Goal: Task Accomplishment & Management: Complete application form

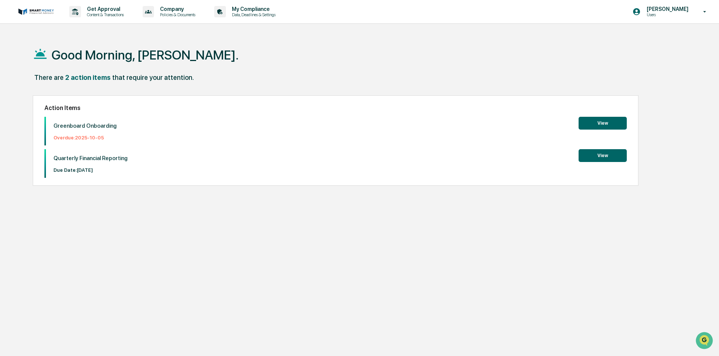
click at [601, 159] on button "View" at bounding box center [603, 155] width 48 height 13
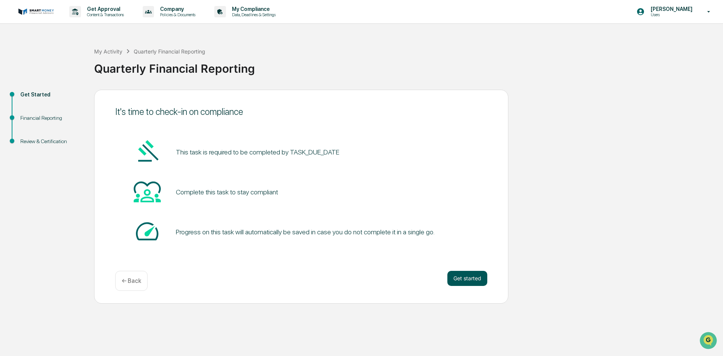
click at [472, 277] on button "Get started" at bounding box center [467, 278] width 40 height 15
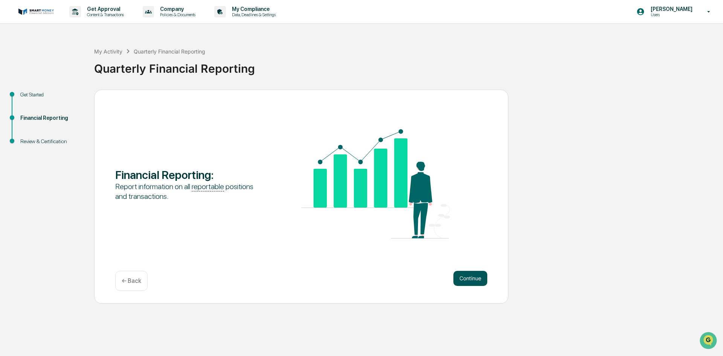
click at [466, 283] on button "Continue" at bounding box center [470, 278] width 34 height 15
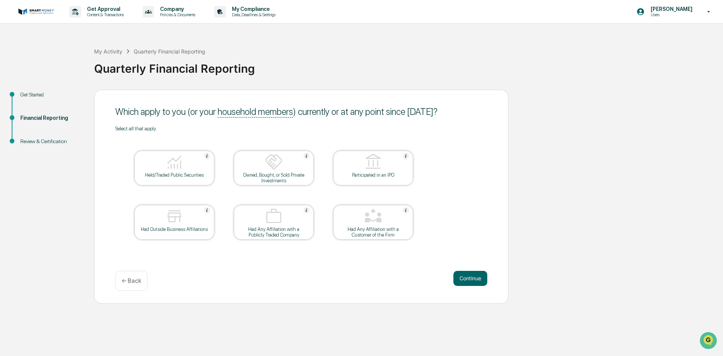
click at [466, 283] on button "Continue" at bounding box center [470, 278] width 34 height 15
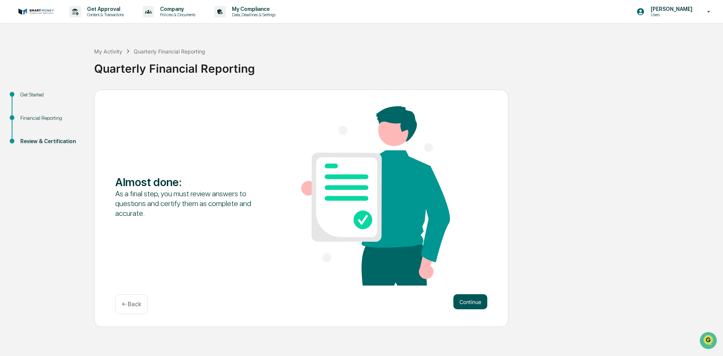
click at [465, 304] on button "Continue" at bounding box center [470, 301] width 34 height 15
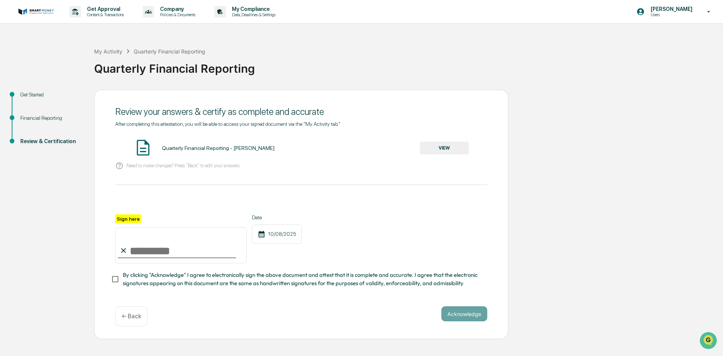
click at [164, 251] on input "Sign here" at bounding box center [180, 245] width 131 height 36
type input "**********"
click at [446, 318] on button "Acknowledge" at bounding box center [464, 313] width 46 height 15
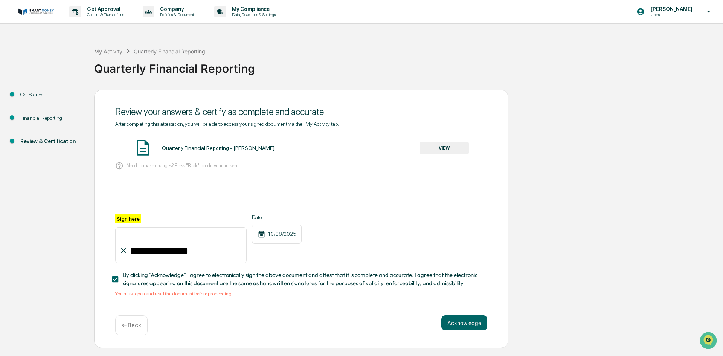
click at [453, 149] on button "VIEW" at bounding box center [444, 148] width 49 height 13
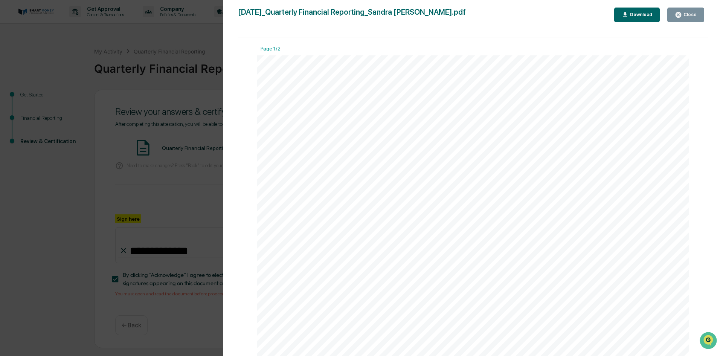
click at [681, 17] on icon "button" at bounding box center [678, 15] width 6 height 6
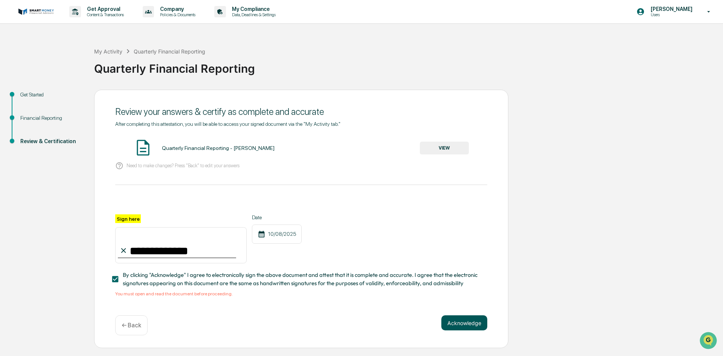
click at [462, 329] on button "Acknowledge" at bounding box center [464, 322] width 46 height 15
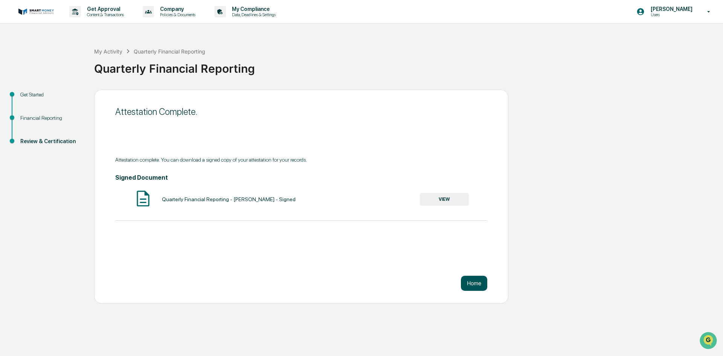
click at [474, 285] on button "Home" at bounding box center [474, 283] width 26 height 15
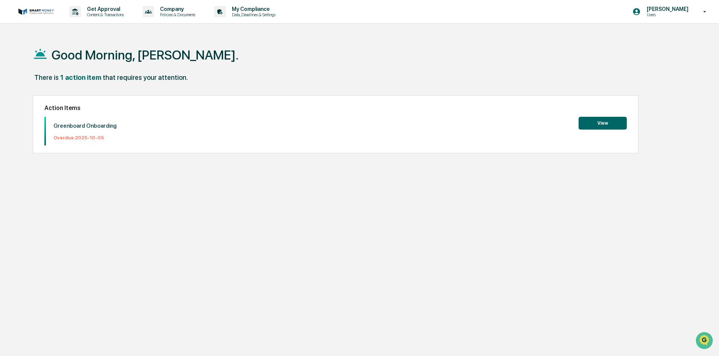
click at [602, 126] on button "View" at bounding box center [603, 123] width 48 height 13
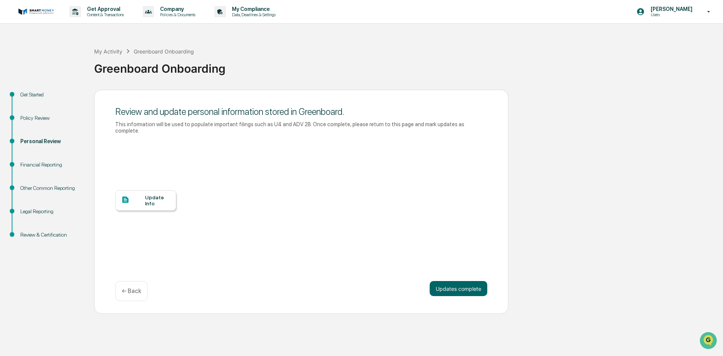
click at [147, 194] on div "Update Info" at bounding box center [157, 200] width 25 height 12
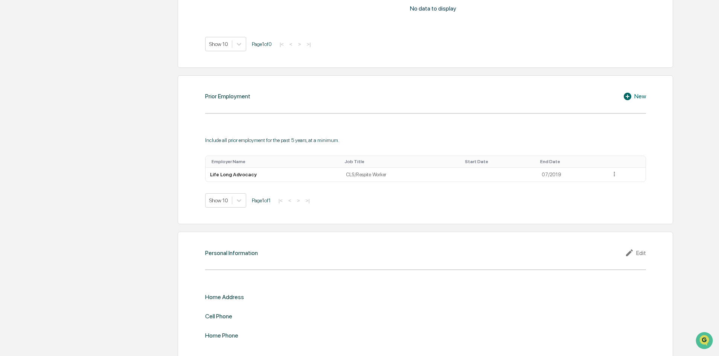
scroll to position [593, 0]
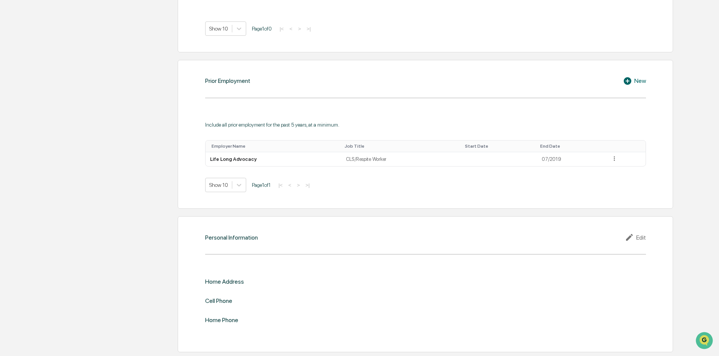
click at [633, 239] on icon at bounding box center [630, 237] width 11 height 9
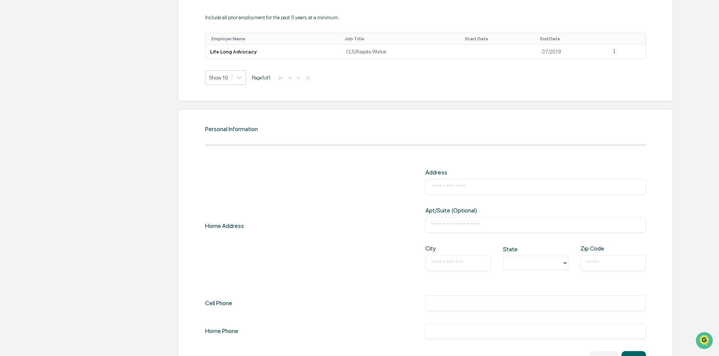
scroll to position [730, 0]
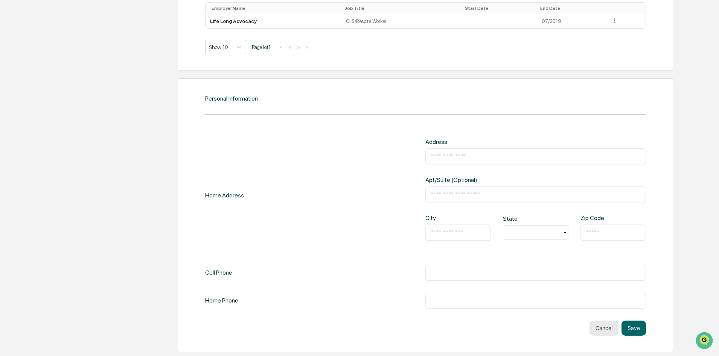
click at [607, 329] on button "Cancel" at bounding box center [604, 327] width 29 height 15
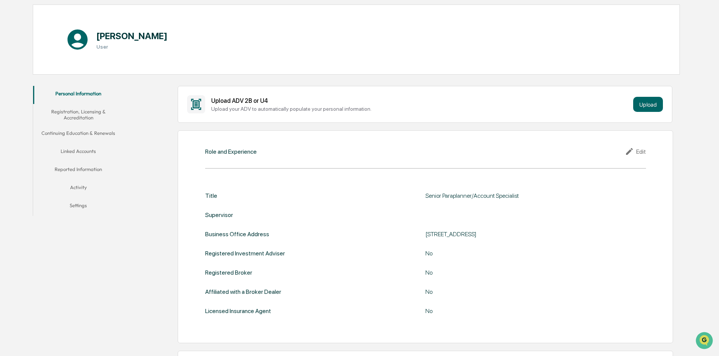
scroll to position [0, 0]
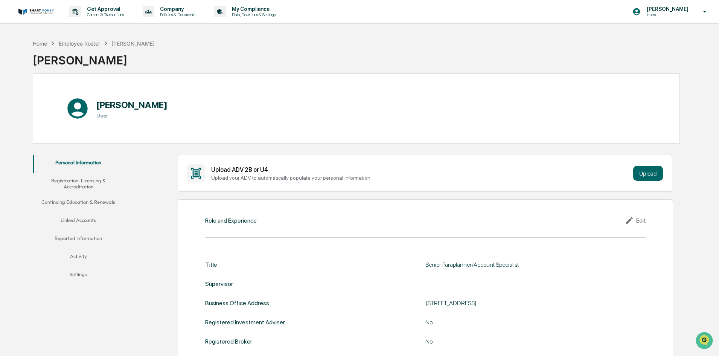
click at [76, 180] on button "Registration, Licensing & Accreditation" at bounding box center [78, 183] width 90 height 21
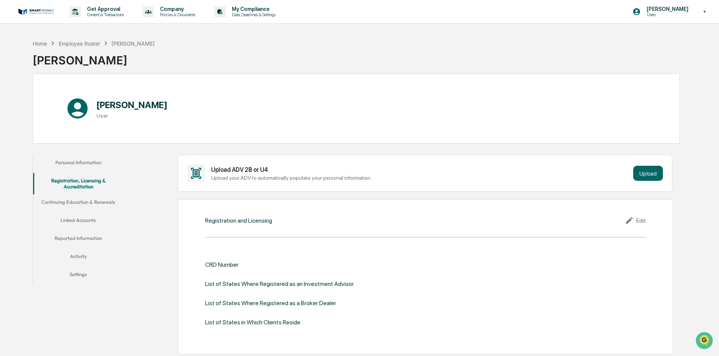
click at [77, 203] on button "Continuing Education & Renewals" at bounding box center [78, 203] width 90 height 18
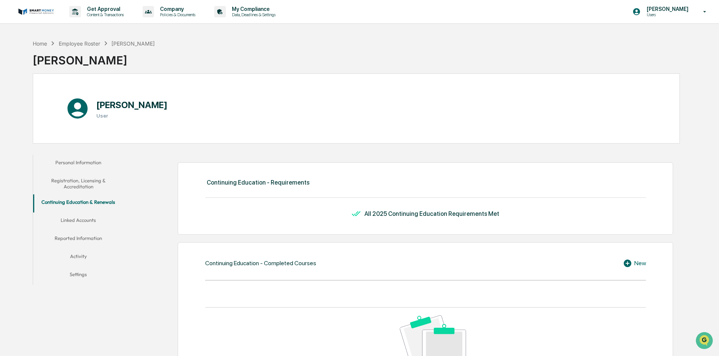
click at [78, 219] on button "Linked Accounts" at bounding box center [78, 221] width 90 height 18
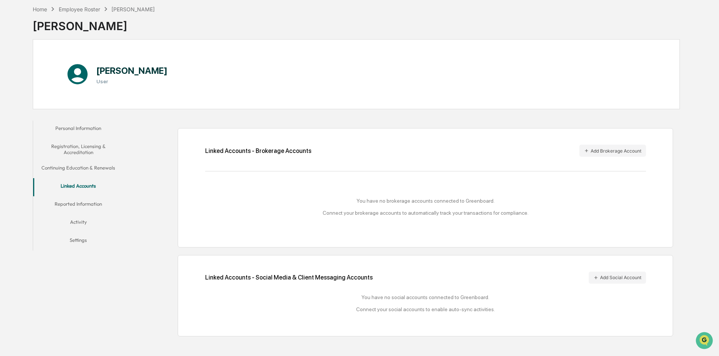
scroll to position [36, 0]
click at [86, 203] on button "Reported Information" at bounding box center [78, 204] width 90 height 18
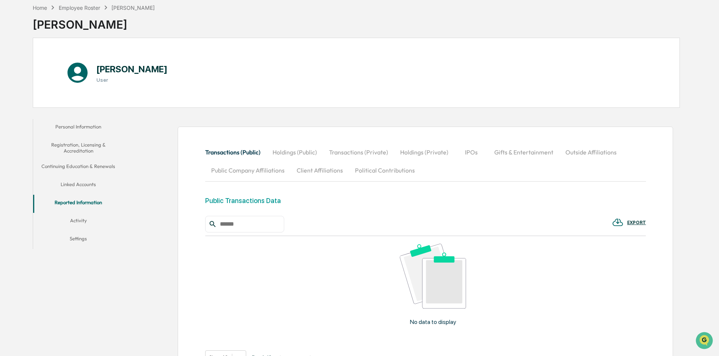
click at [79, 221] on button "Activity" at bounding box center [78, 222] width 90 height 18
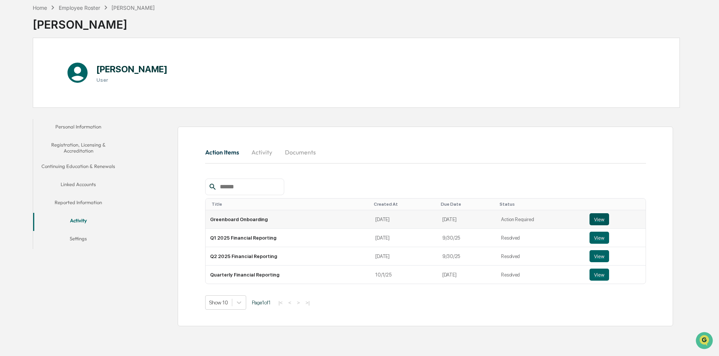
click at [597, 217] on button "View" at bounding box center [600, 219] width 20 height 12
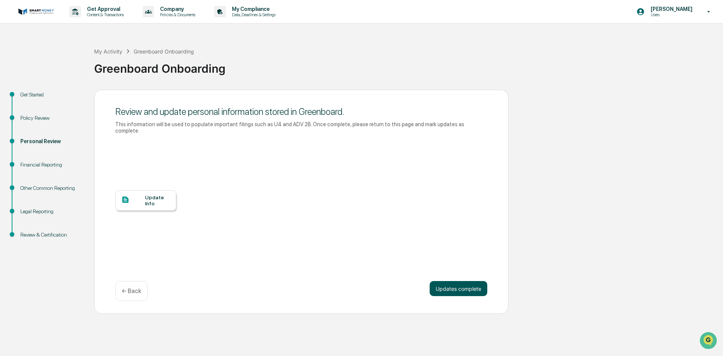
click at [458, 282] on button "Updates complete" at bounding box center [459, 288] width 58 height 15
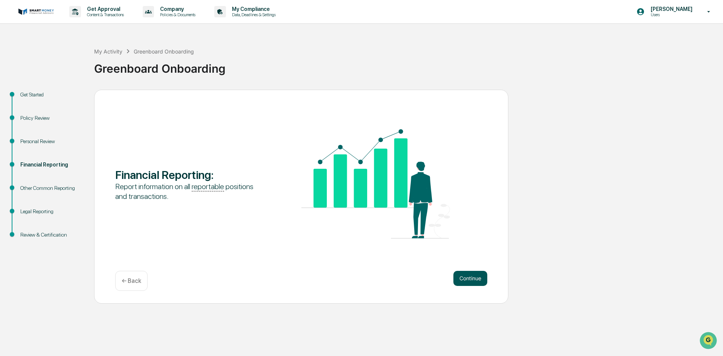
click at [477, 278] on button "Continue" at bounding box center [470, 278] width 34 height 15
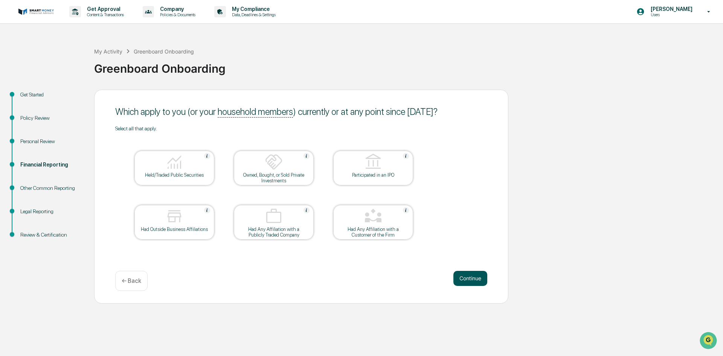
click at [478, 279] on button "Continue" at bounding box center [470, 278] width 34 height 15
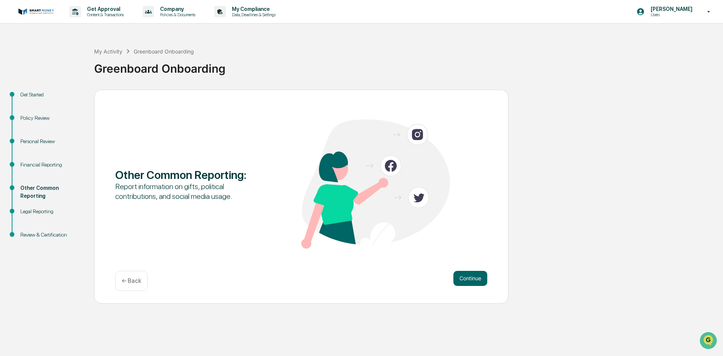
click at [478, 279] on button "Continue" at bounding box center [470, 278] width 34 height 15
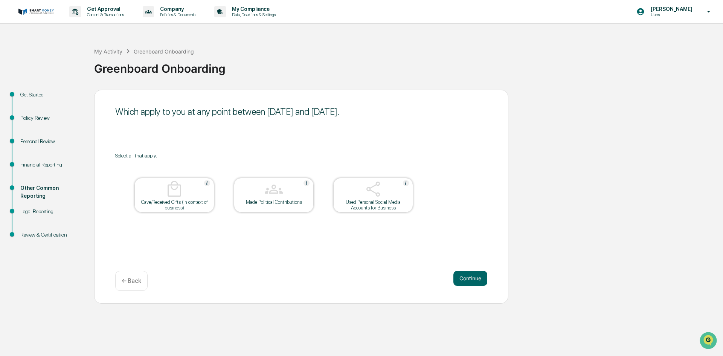
click at [478, 279] on button "Continue" at bounding box center [470, 278] width 34 height 15
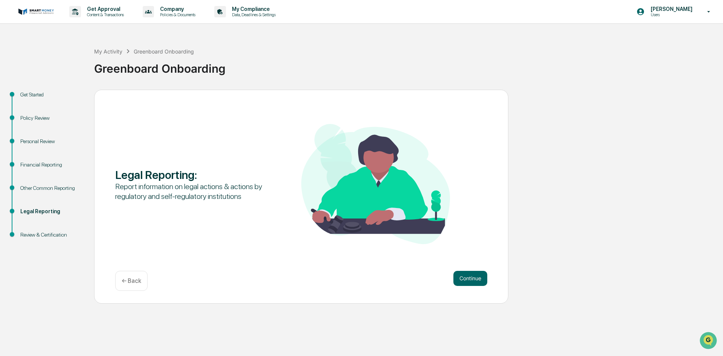
click at [478, 279] on button "Continue" at bounding box center [470, 278] width 34 height 15
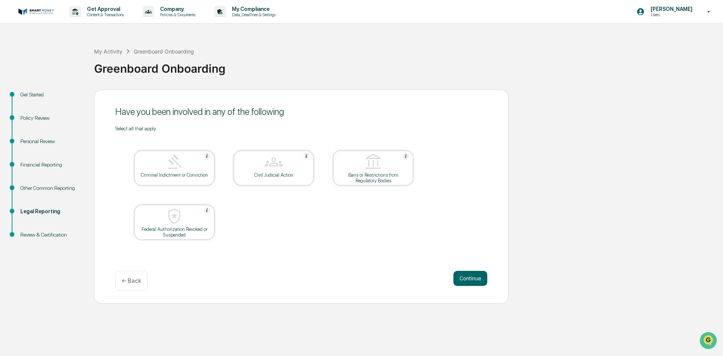
click at [478, 279] on button "Continue" at bounding box center [470, 278] width 34 height 15
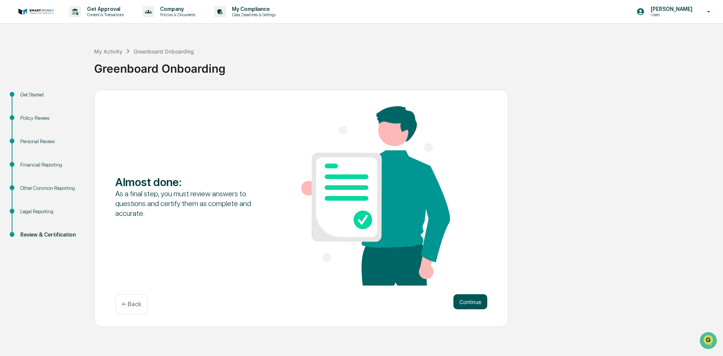
click at [471, 302] on button "Continue" at bounding box center [470, 301] width 34 height 15
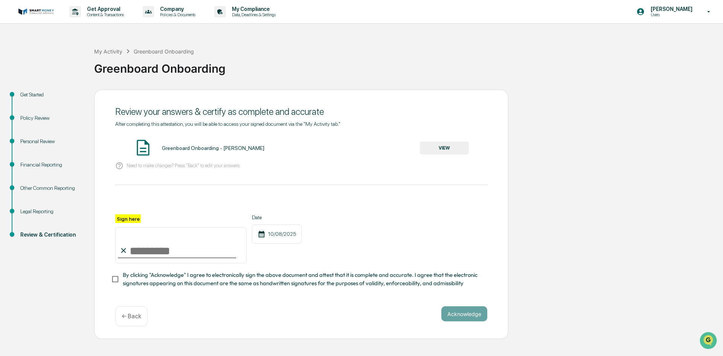
click at [440, 151] on button "VIEW" at bounding box center [444, 148] width 49 height 13
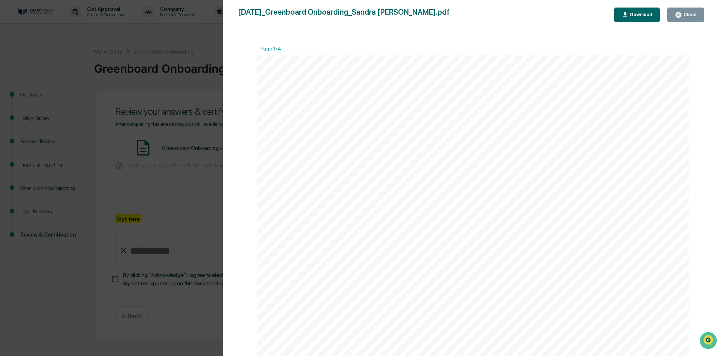
click at [691, 13] on div "Close" at bounding box center [689, 14] width 15 height 5
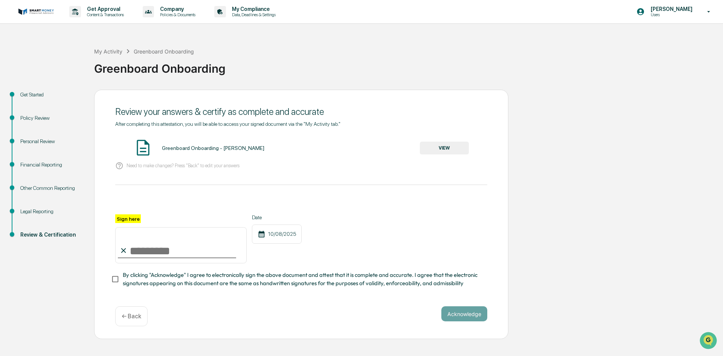
click at [144, 253] on input "Sign here" at bounding box center [180, 245] width 131 height 36
type input "**********"
click at [465, 316] on button "Acknowledge" at bounding box center [464, 313] width 46 height 15
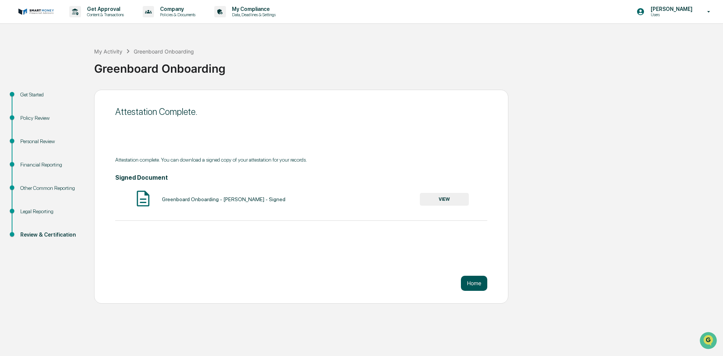
click at [479, 285] on button "Home" at bounding box center [474, 283] width 26 height 15
